Goal: Find contact information: Find contact information

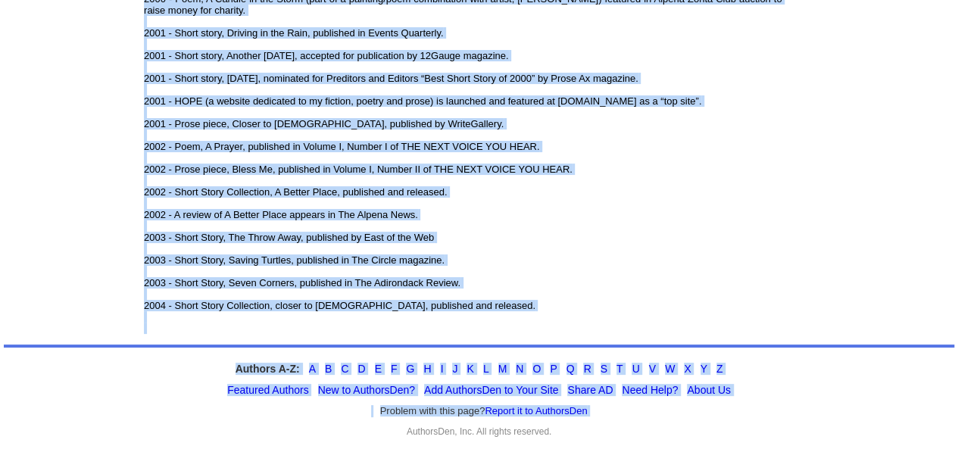
scroll to position [1182, 0]
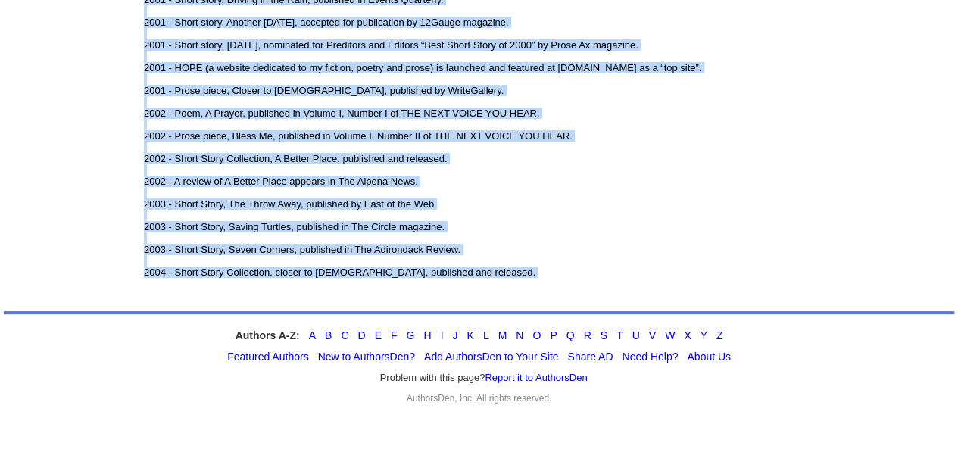
drag, startPoint x: 145, startPoint y: 326, endPoint x: 451, endPoint y: 286, distance: 308.6
copy tbody "K.J. Stevens (born June 4 , 1973 ) is an American novelist and short story writ…"
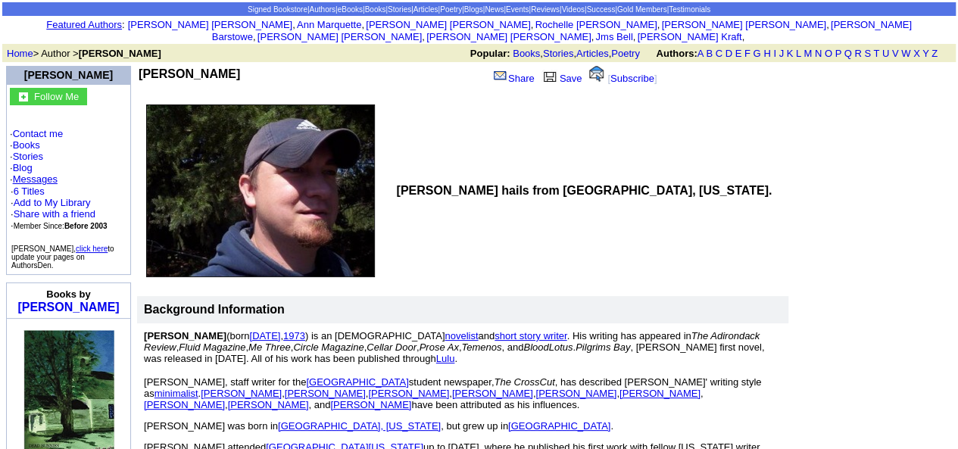
scroll to position [61, 0]
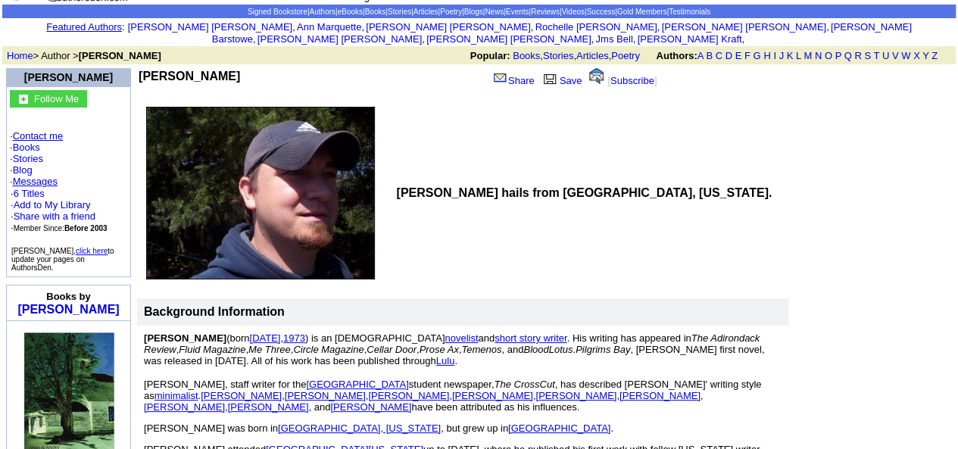
click at [42, 130] on link "Contact me" at bounding box center [38, 135] width 50 height 11
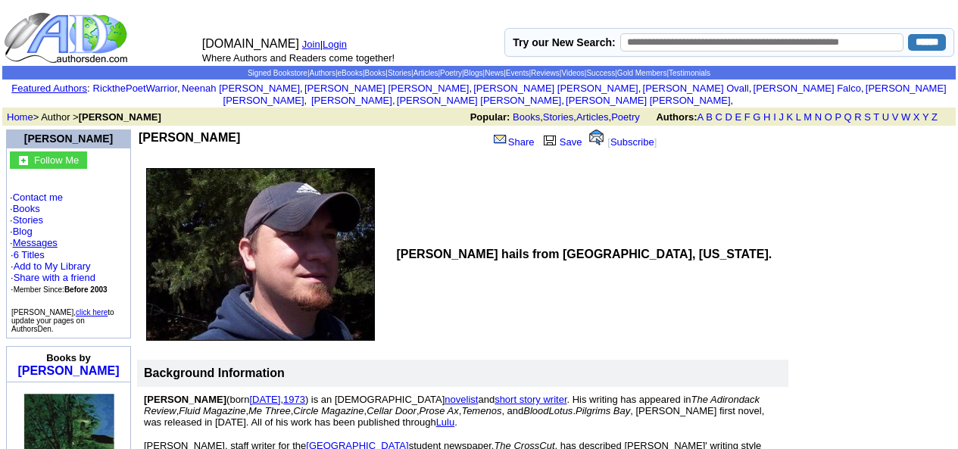
scroll to position [61, 0]
